Goal: Use online tool/utility: Utilize a website feature to perform a specific function

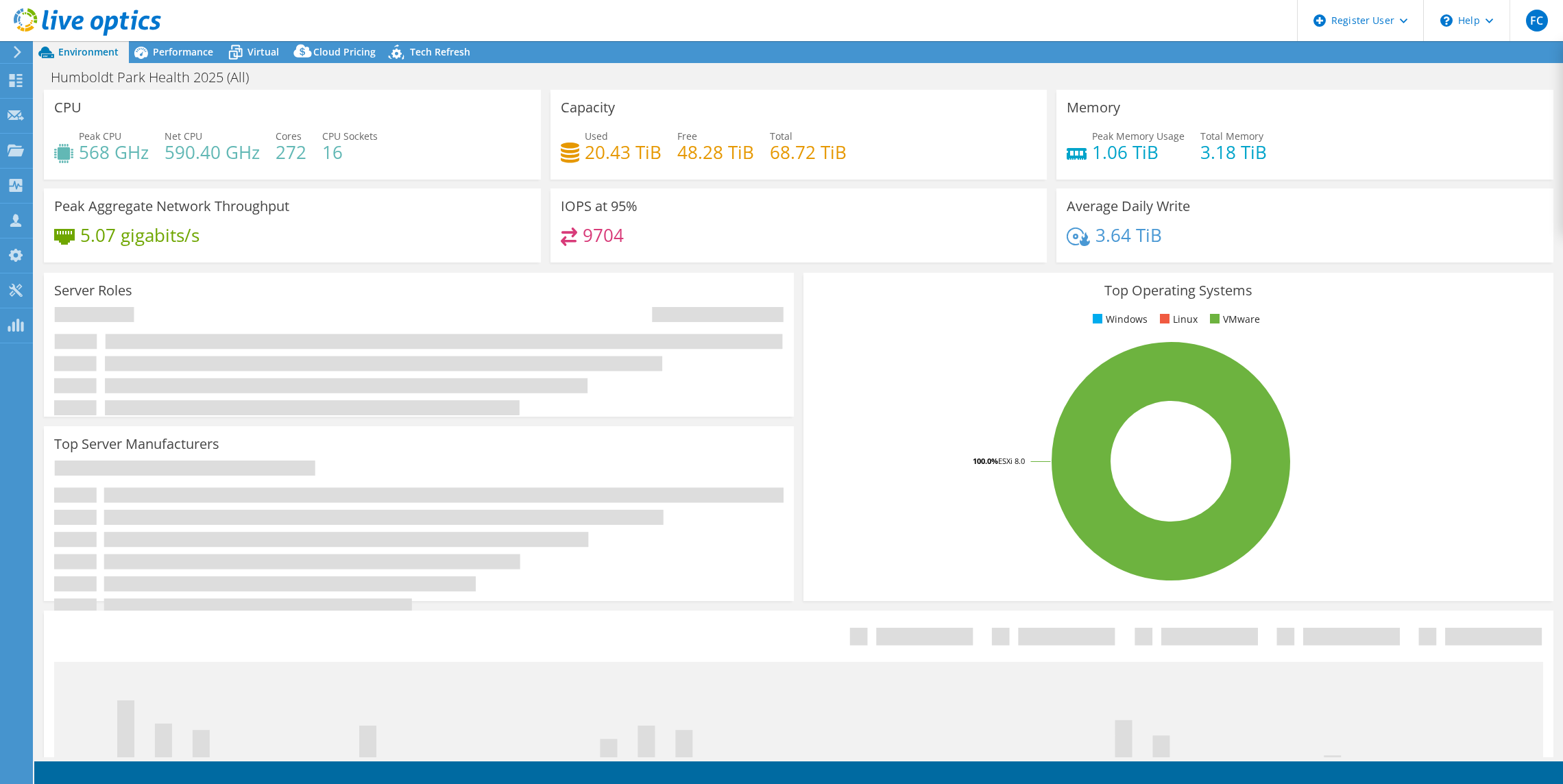
select select "USEast"
select select "USD"
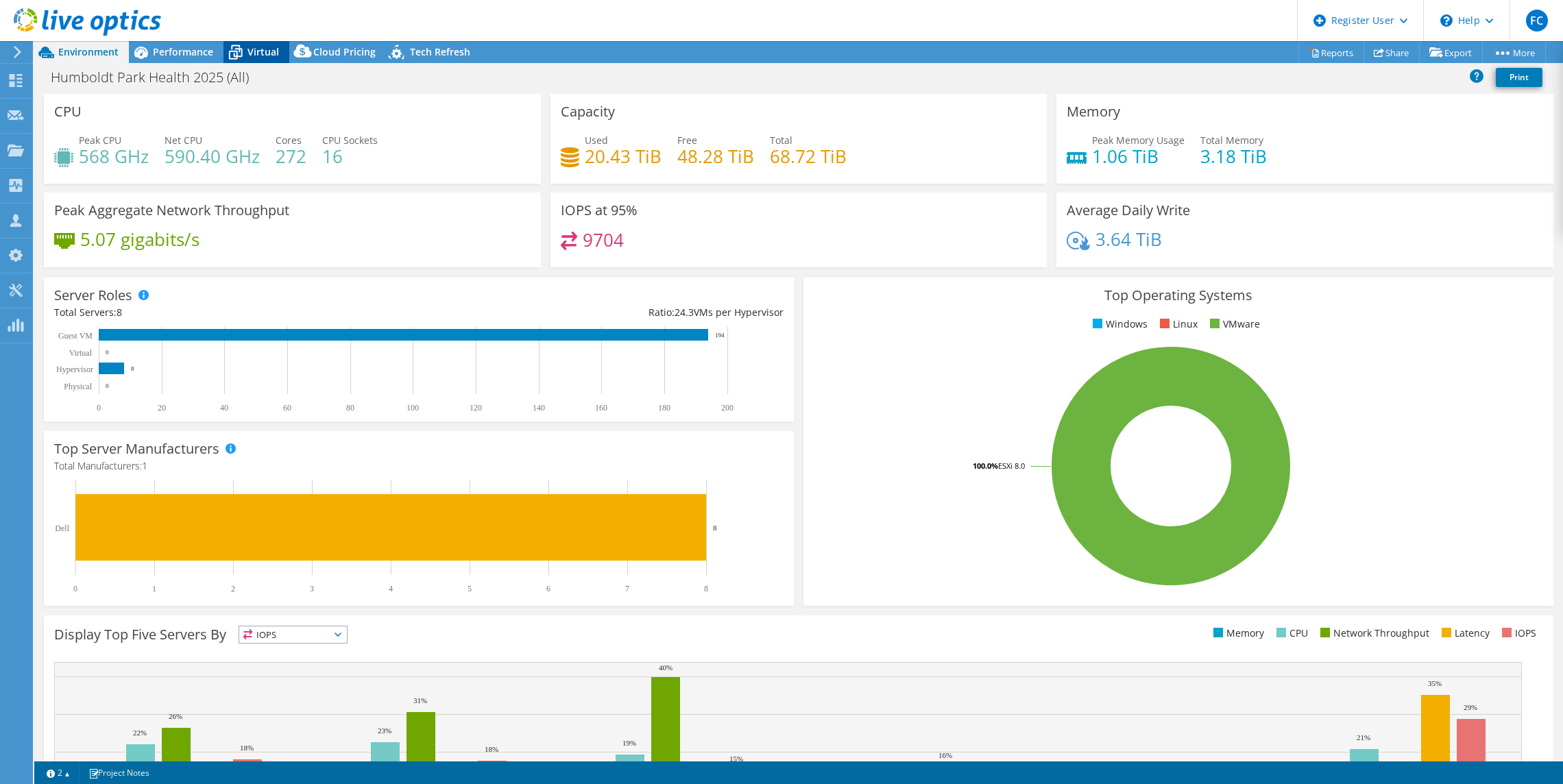
click at [248, 56] on span "Virtual" at bounding box center [263, 51] width 31 height 13
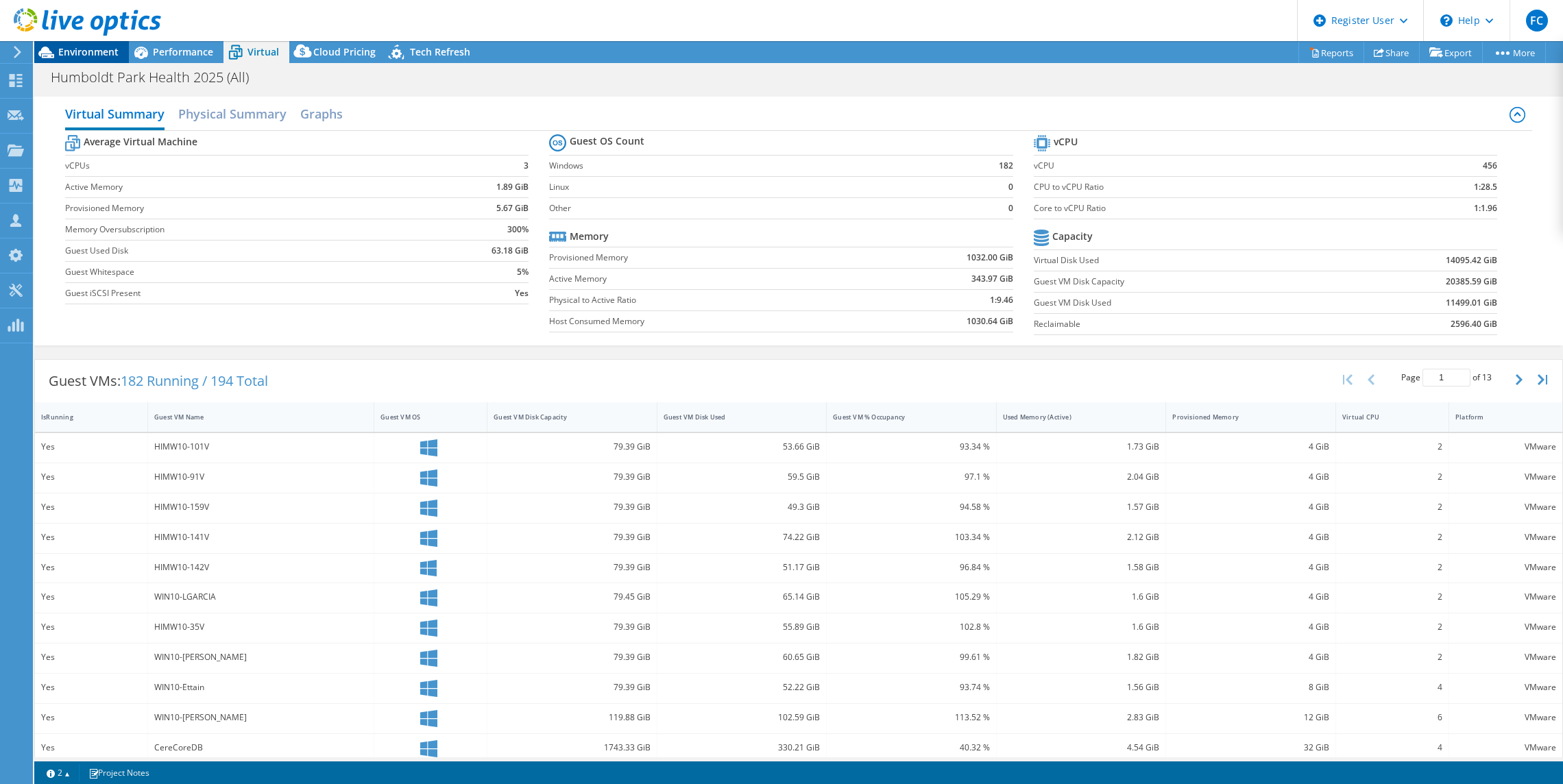
click at [72, 53] on span "Environment" at bounding box center [87, 51] width 60 height 13
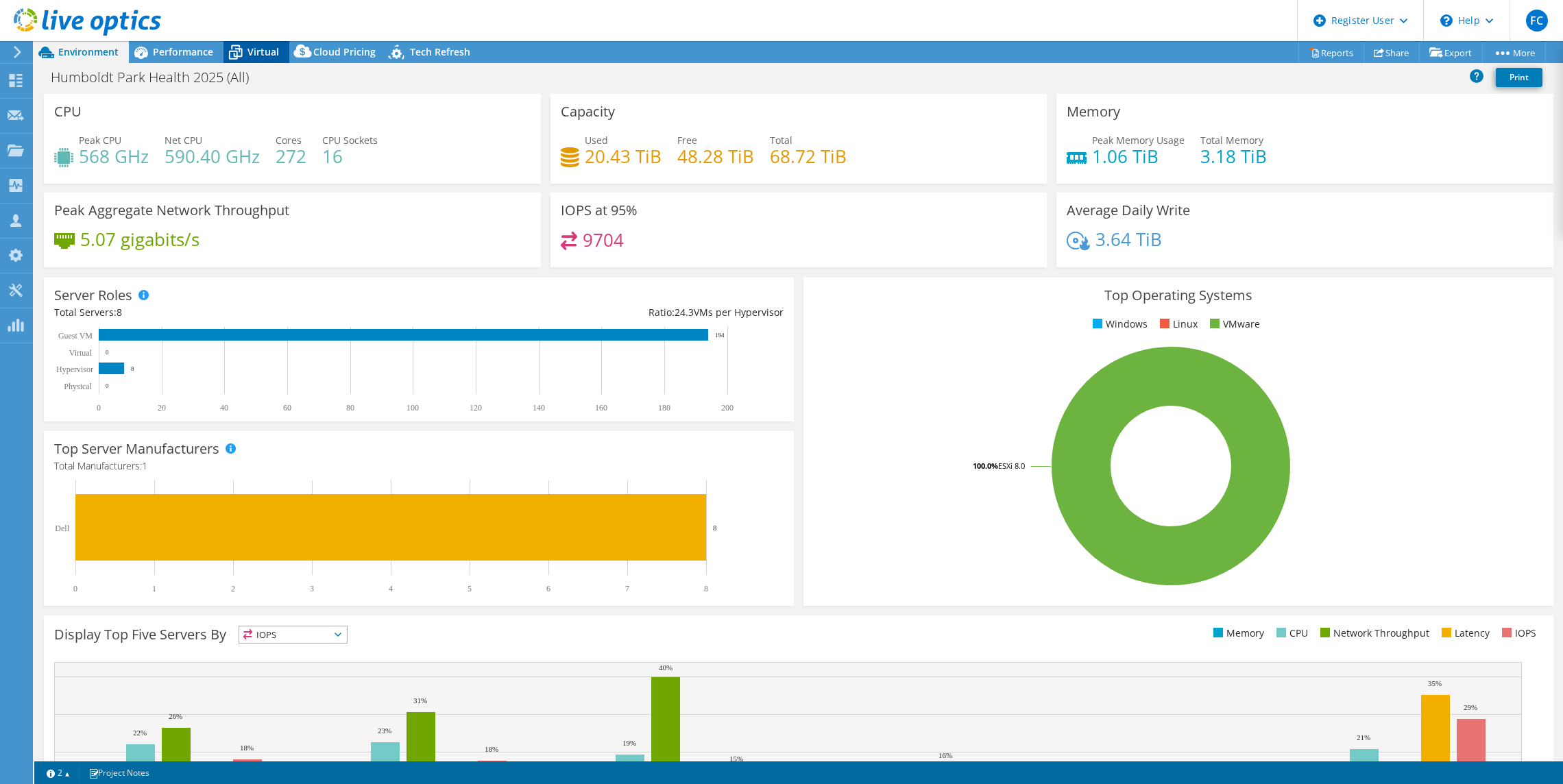
click at [254, 55] on span "Virtual" at bounding box center [263, 51] width 31 height 13
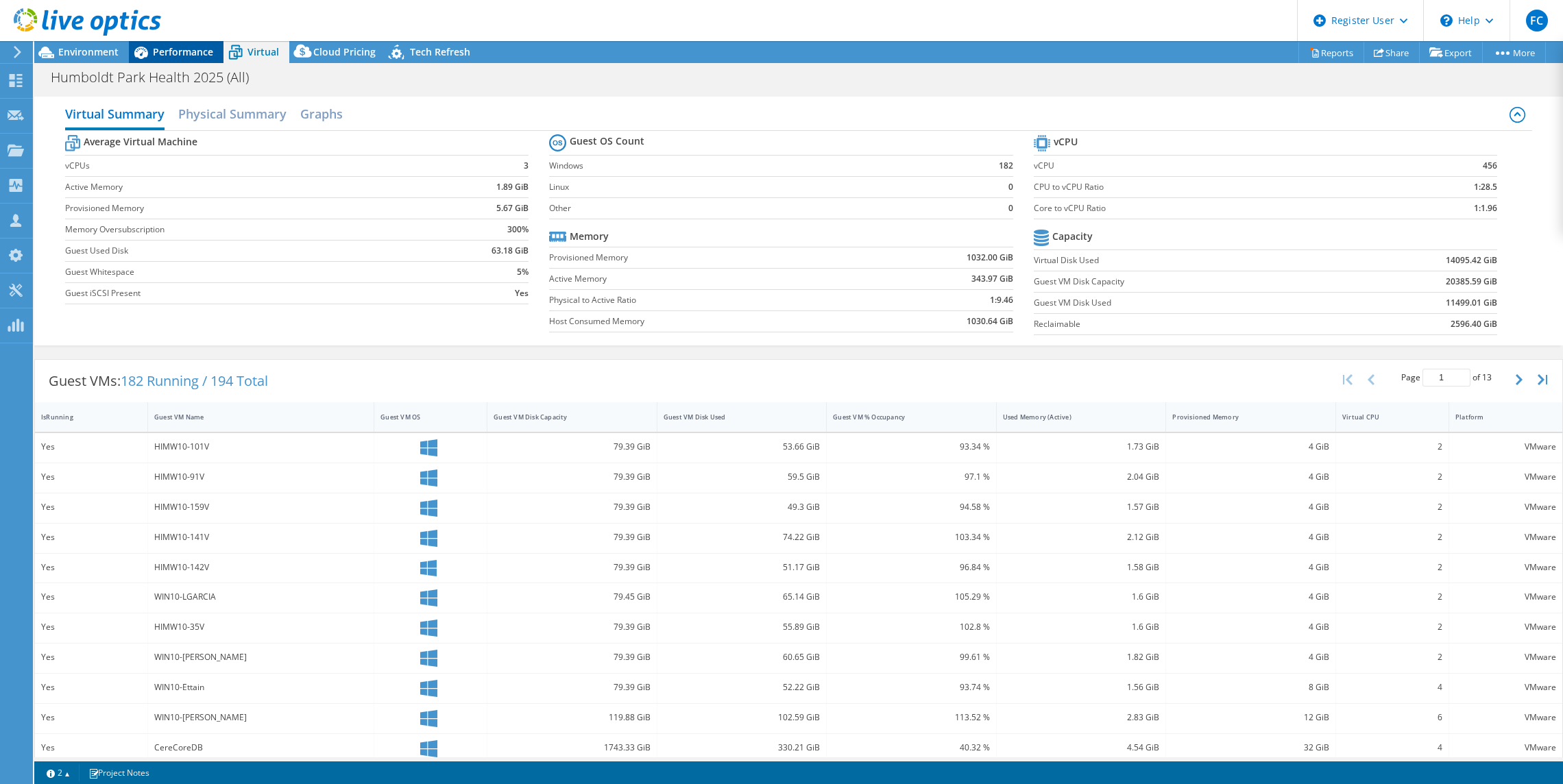
click at [179, 46] on span "Performance" at bounding box center [182, 51] width 60 height 13
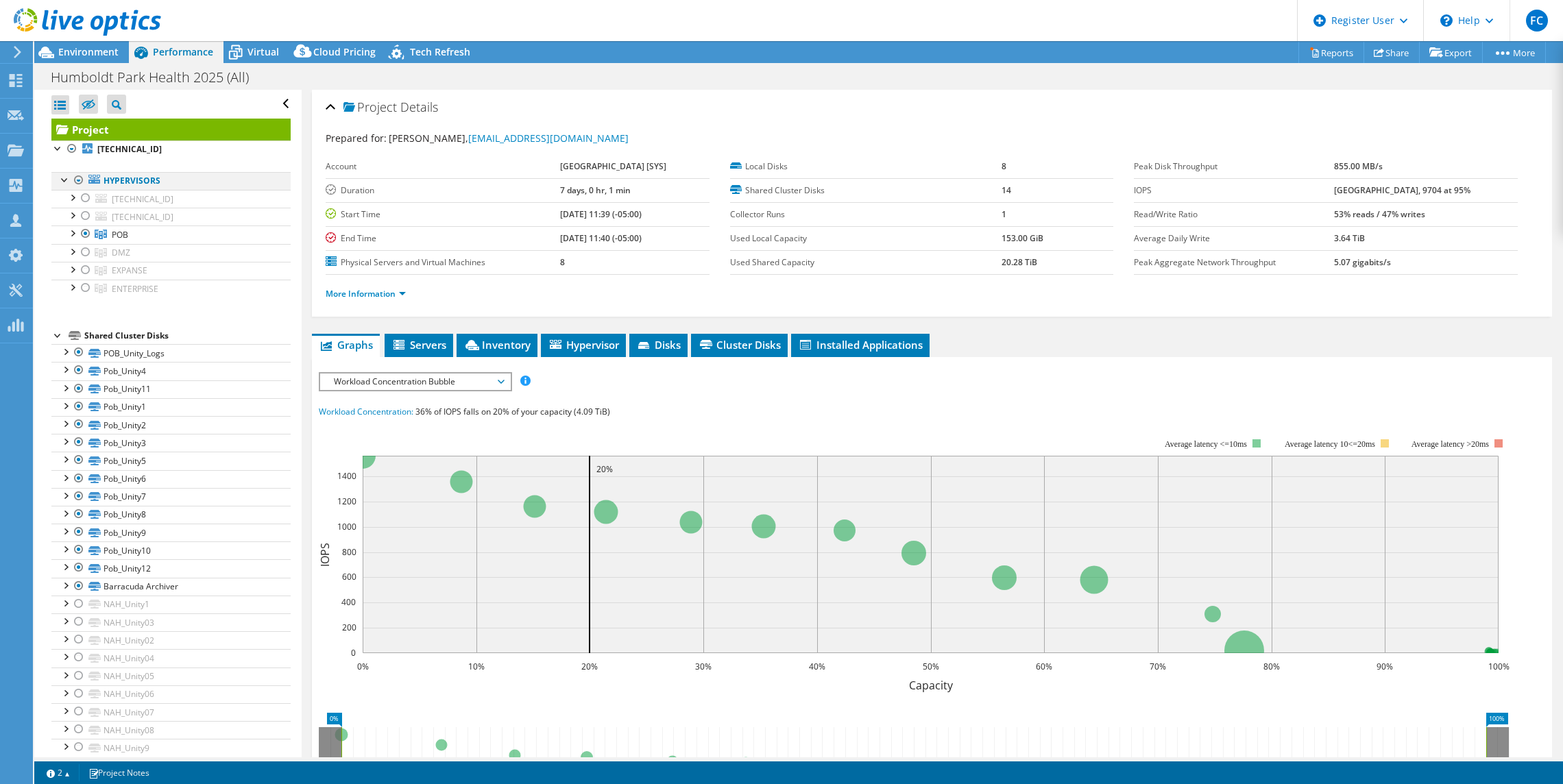
click at [80, 180] on div at bounding box center [79, 180] width 14 height 17
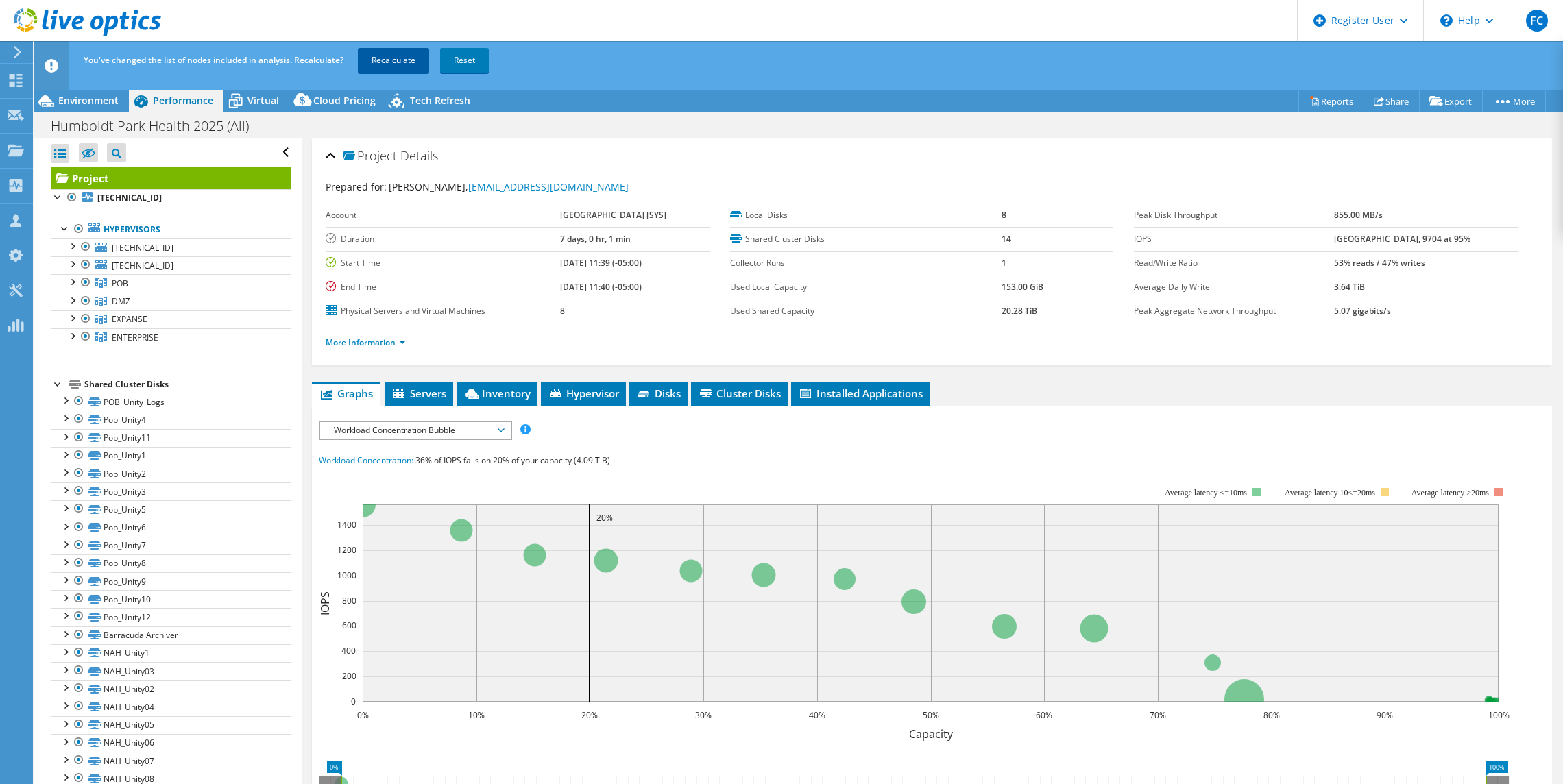
click at [396, 61] on link "Recalculate" at bounding box center [393, 60] width 72 height 25
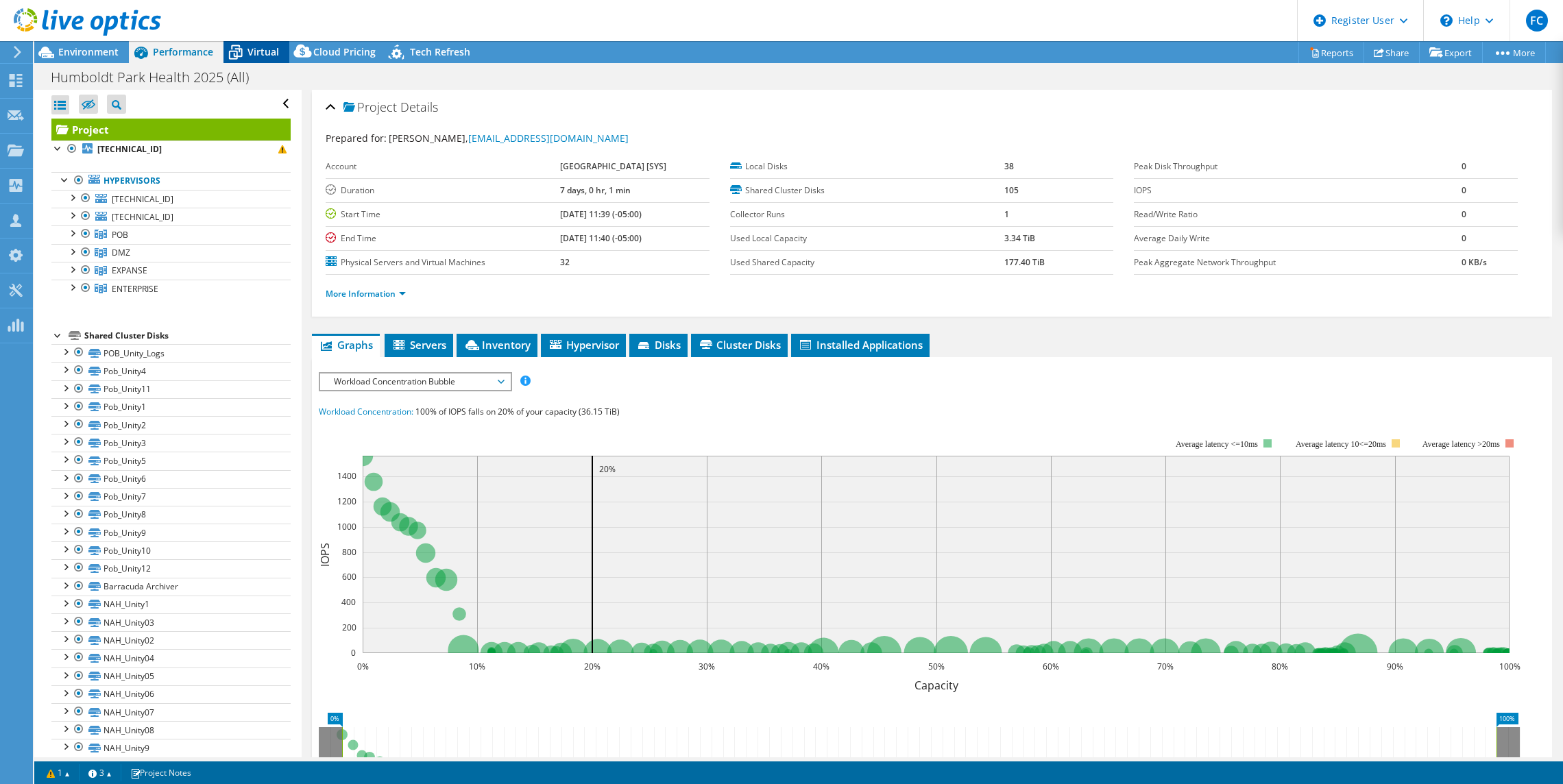
click at [241, 51] on icon at bounding box center [236, 53] width 14 height 11
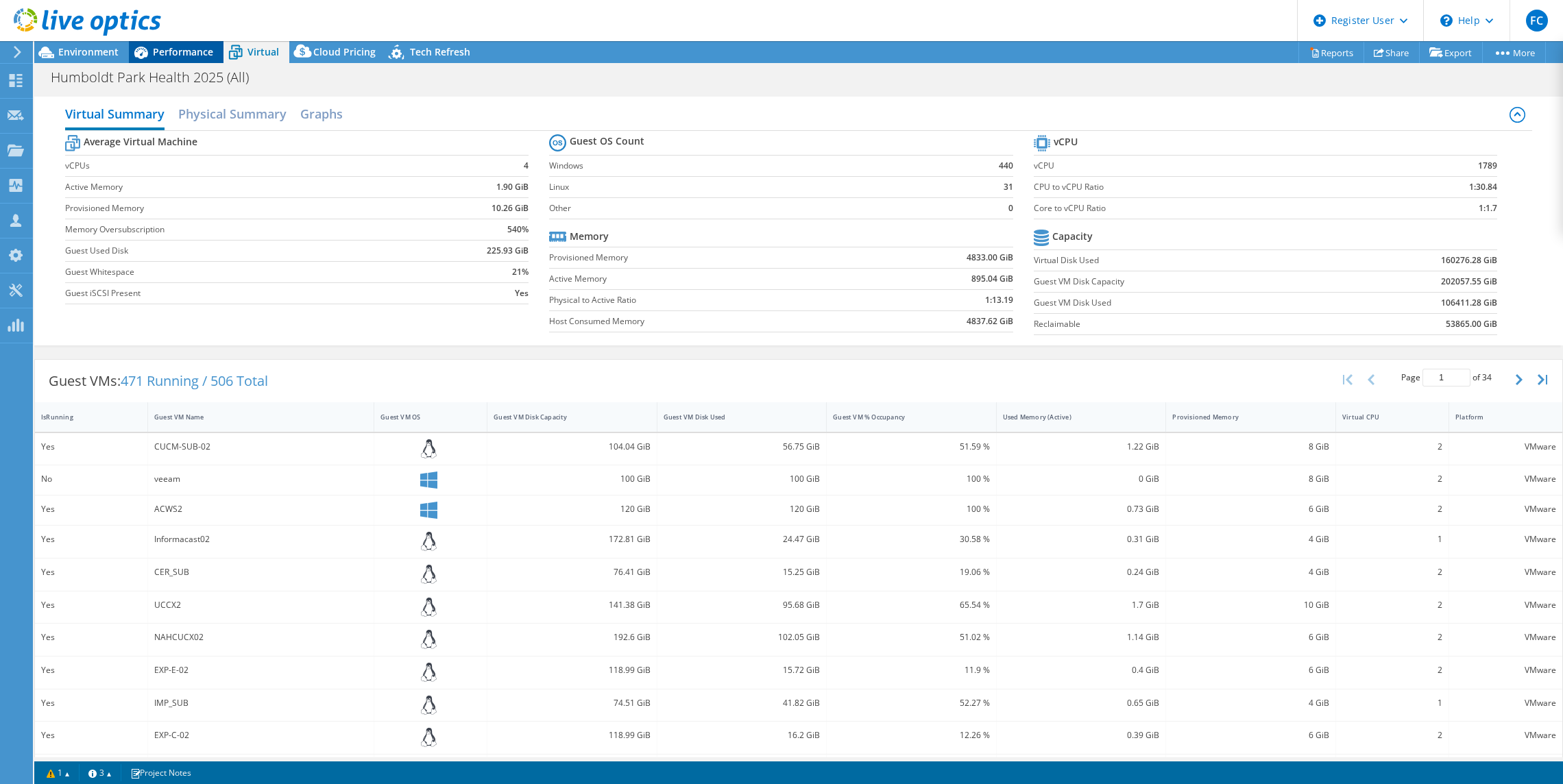
click at [174, 46] on span "Performance" at bounding box center [182, 51] width 60 height 13
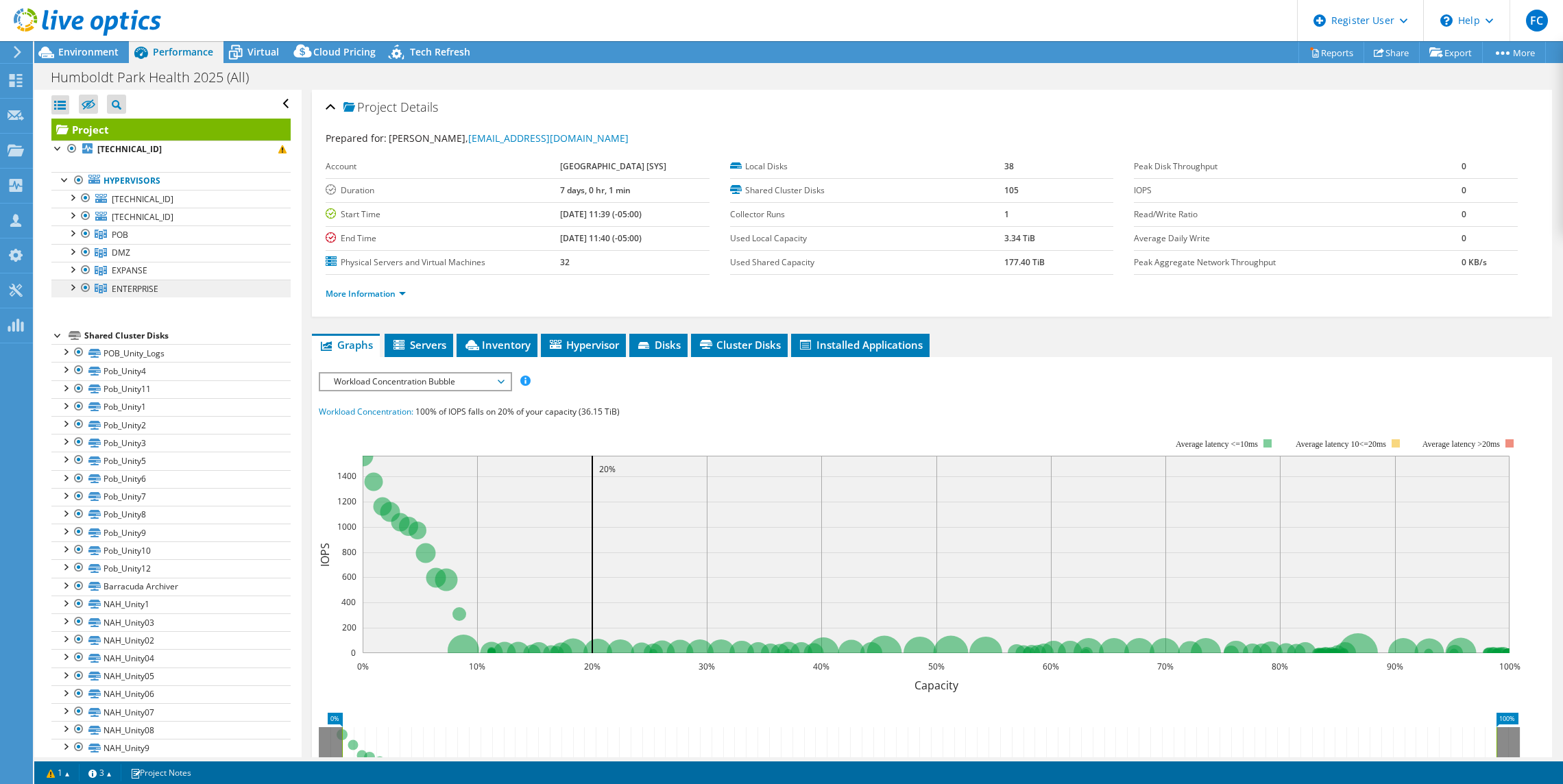
click at [126, 286] on span "ENTERPRISE" at bounding box center [135, 289] width 46 height 12
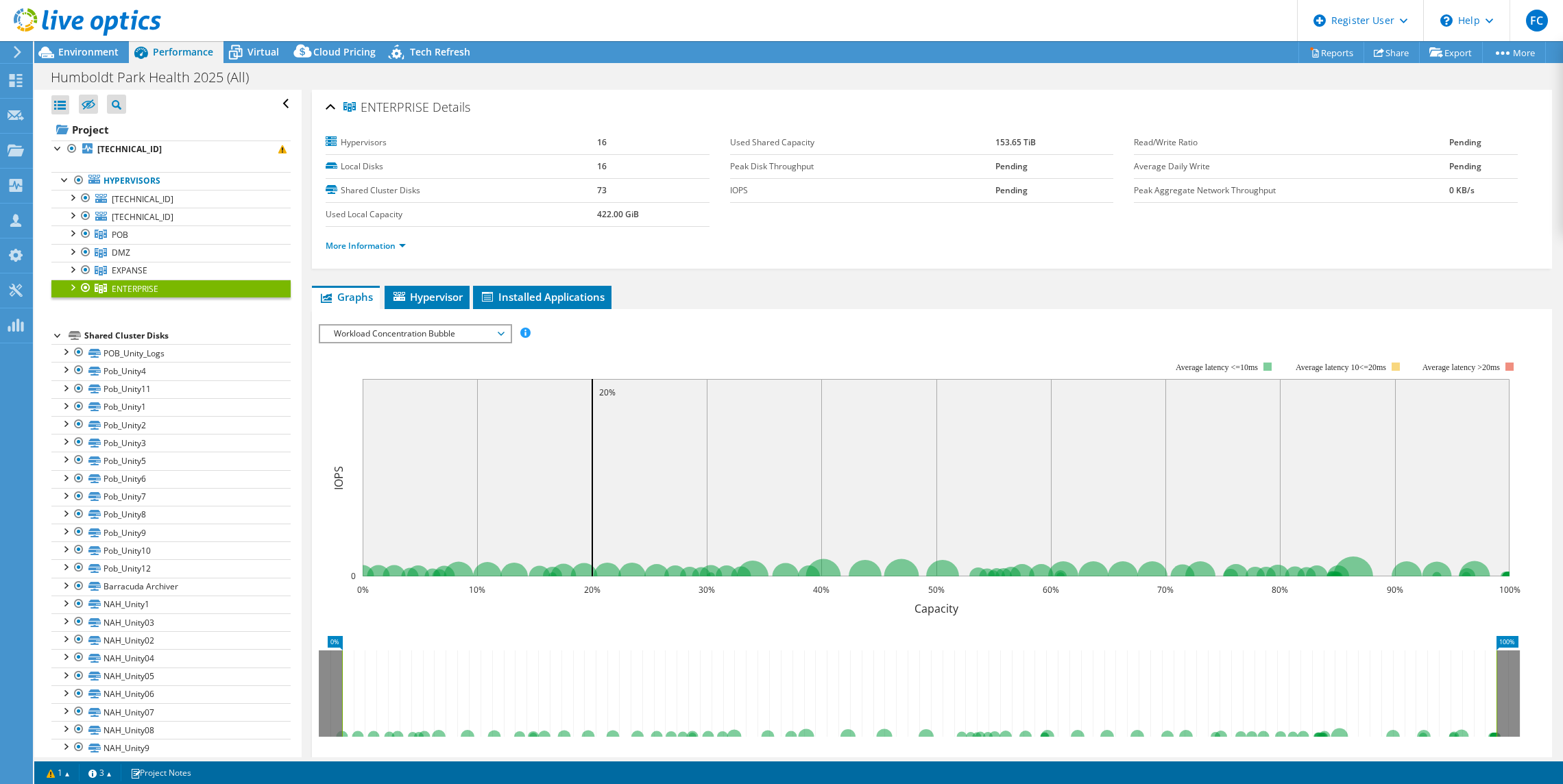
click at [76, 286] on div at bounding box center [72, 286] width 14 height 14
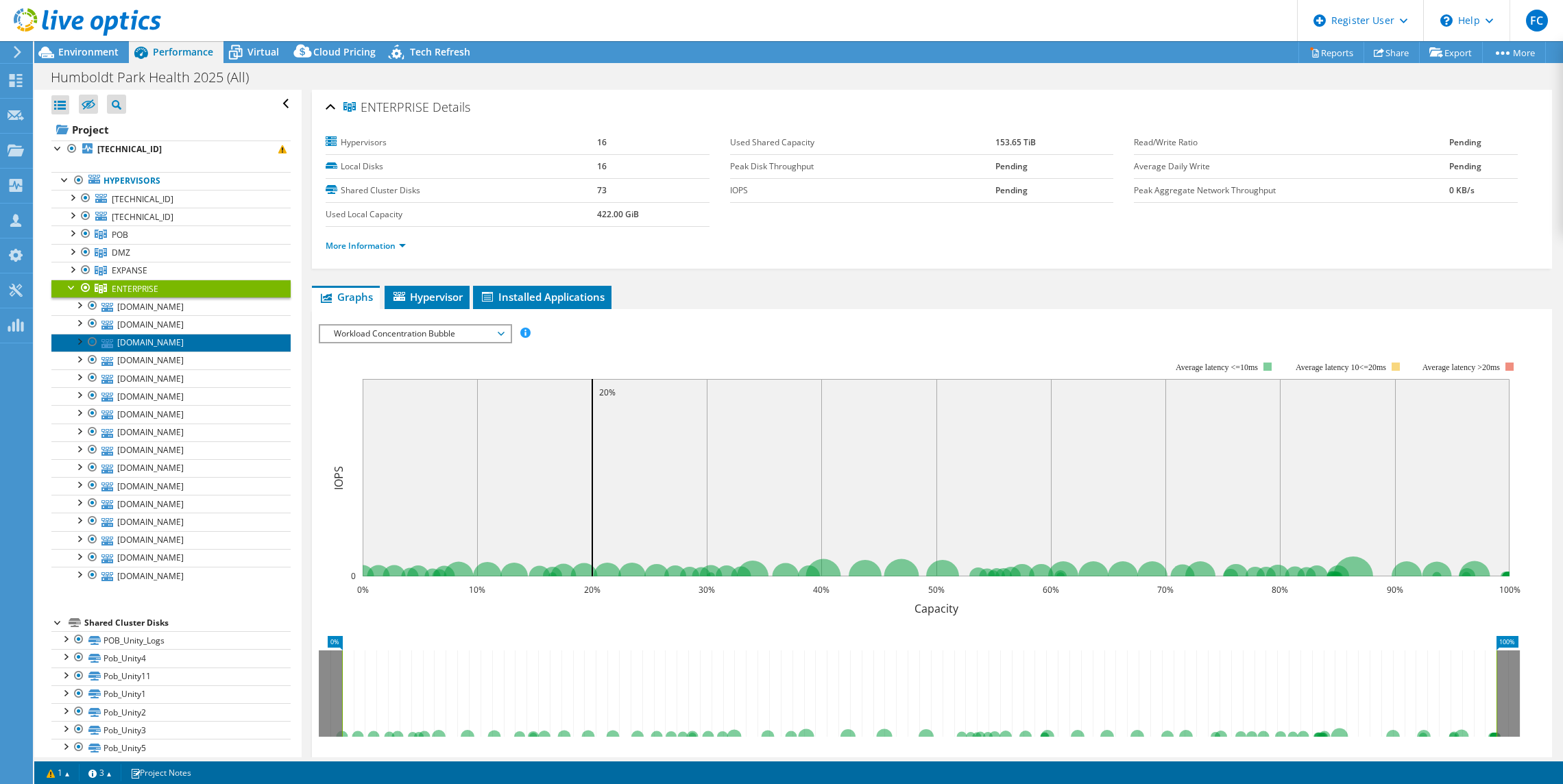
click at [171, 341] on link "[DOMAIN_NAME]" at bounding box center [170, 343] width 239 height 18
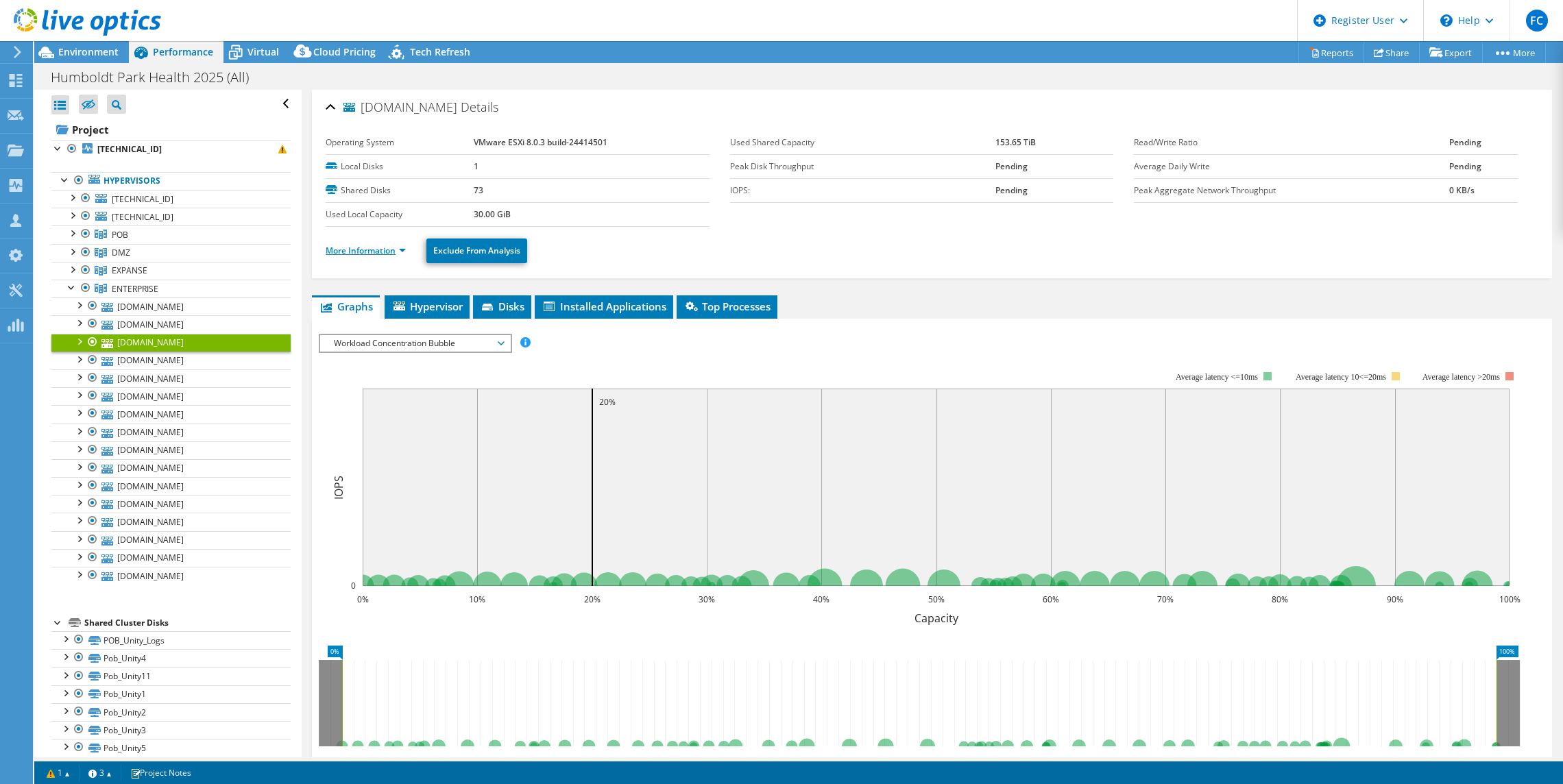
click at [387, 251] on link "More Information" at bounding box center [366, 251] width 81 height 12
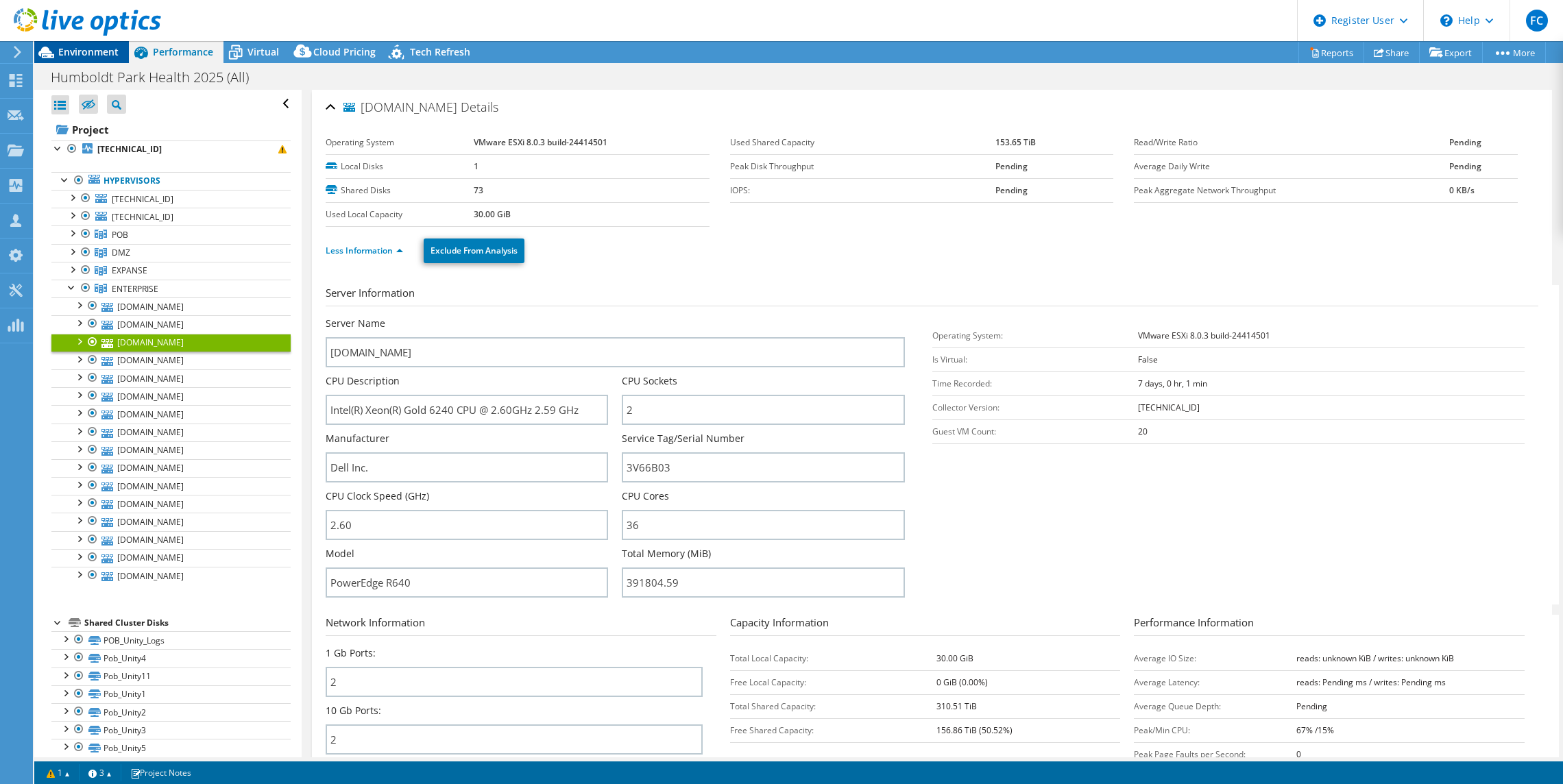
click at [110, 48] on span "Environment" at bounding box center [87, 51] width 60 height 13
